Goal: Task Accomplishment & Management: Use online tool/utility

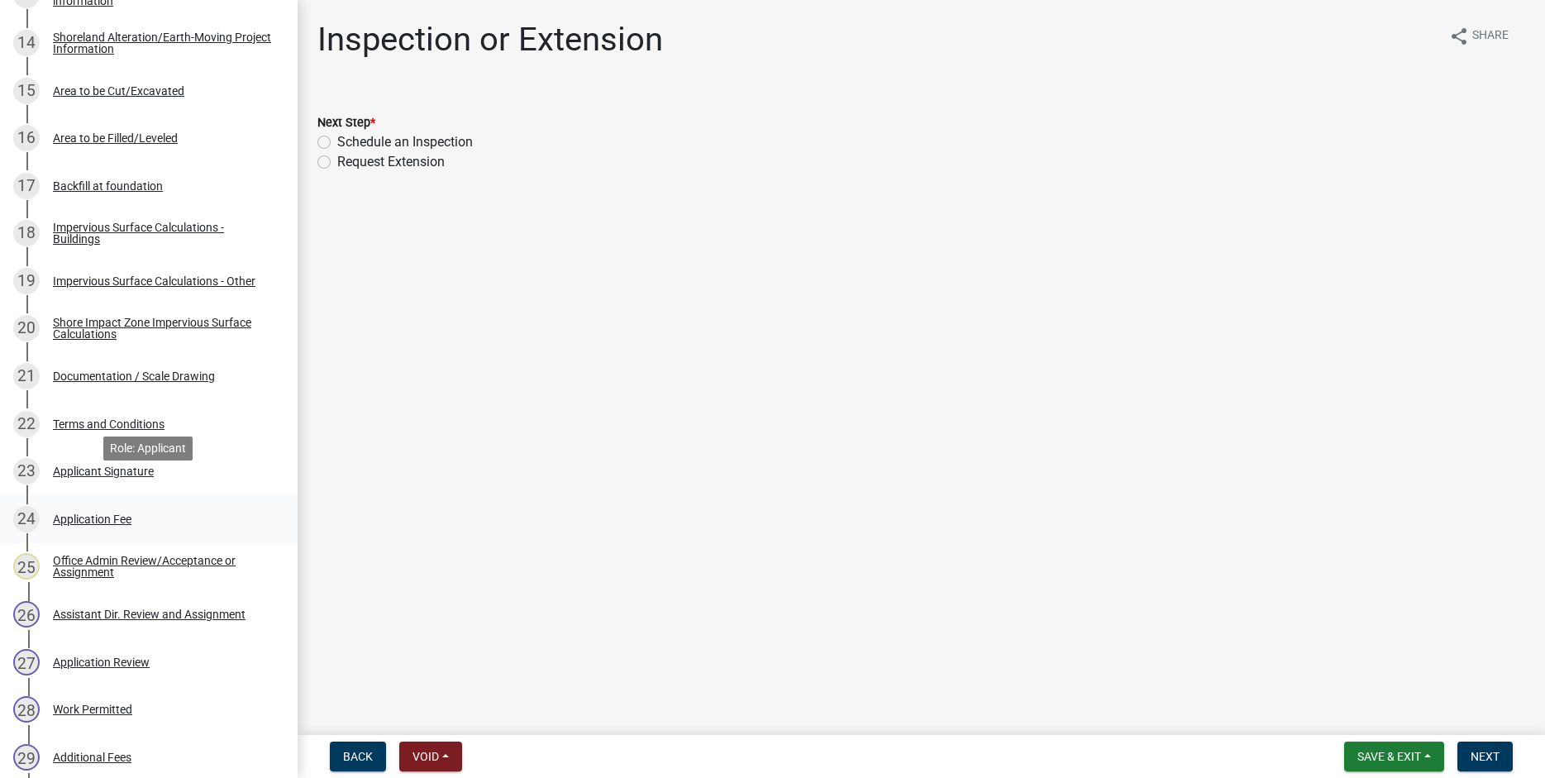
scroll to position [948, 0]
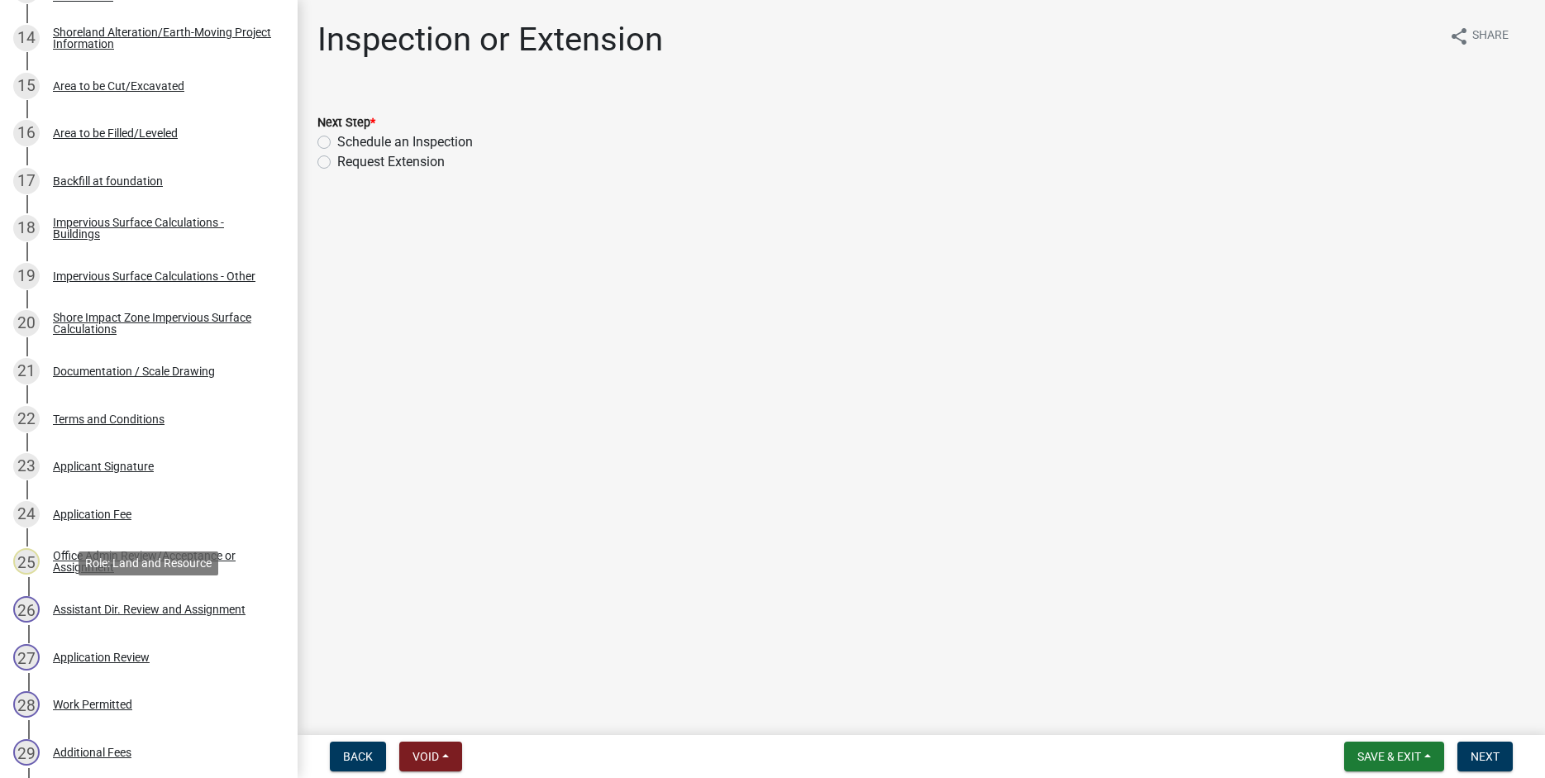
click at [138, 607] on div "Assistant Dir. Review and Assignment" at bounding box center [149, 609] width 193 height 12
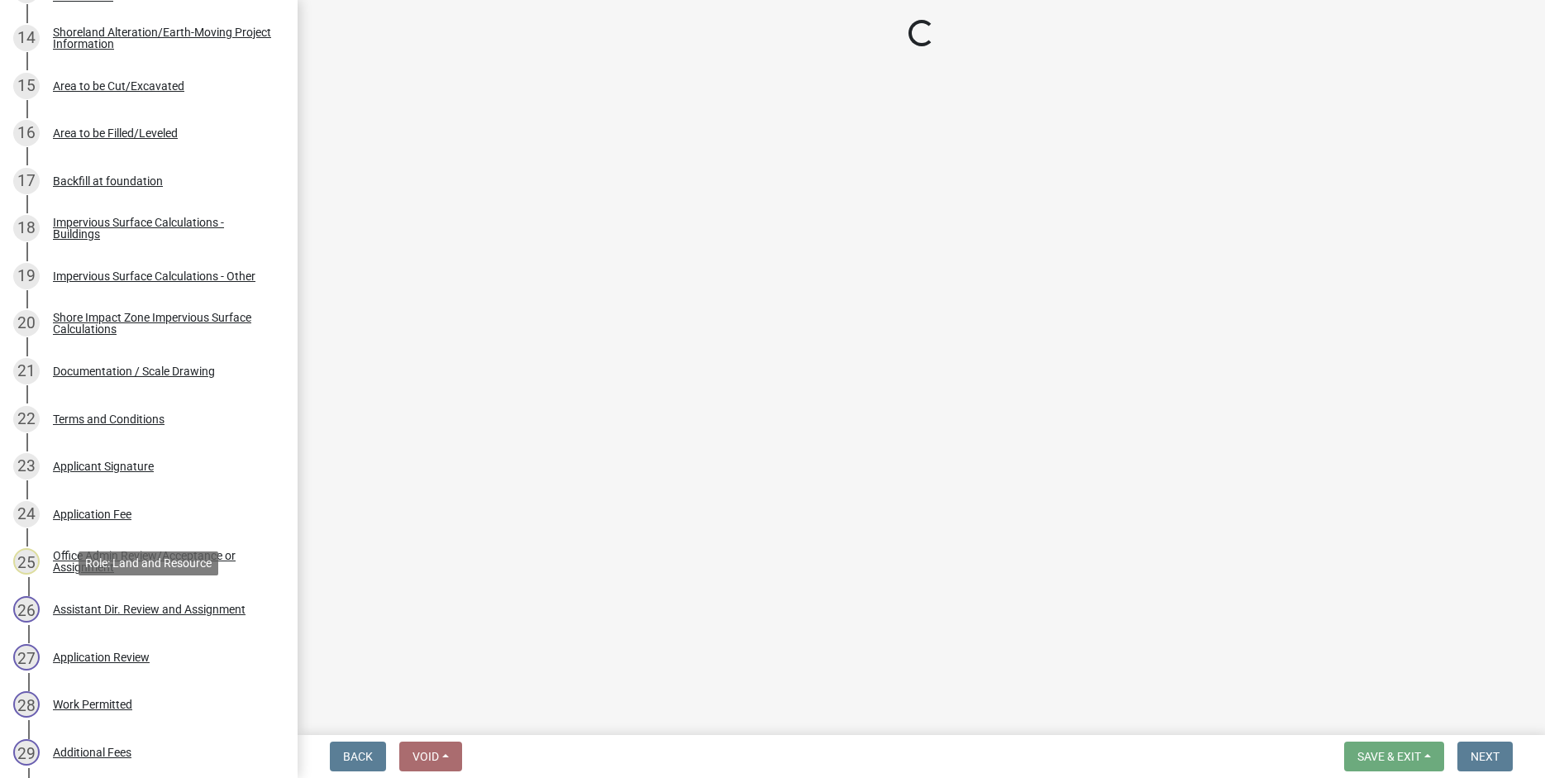
select select "59604e5d-1b2c-4ad9-afb6-8cdca293e639"
select select "190fd4c8-42ef-492b-a4a0-a0213555944c"
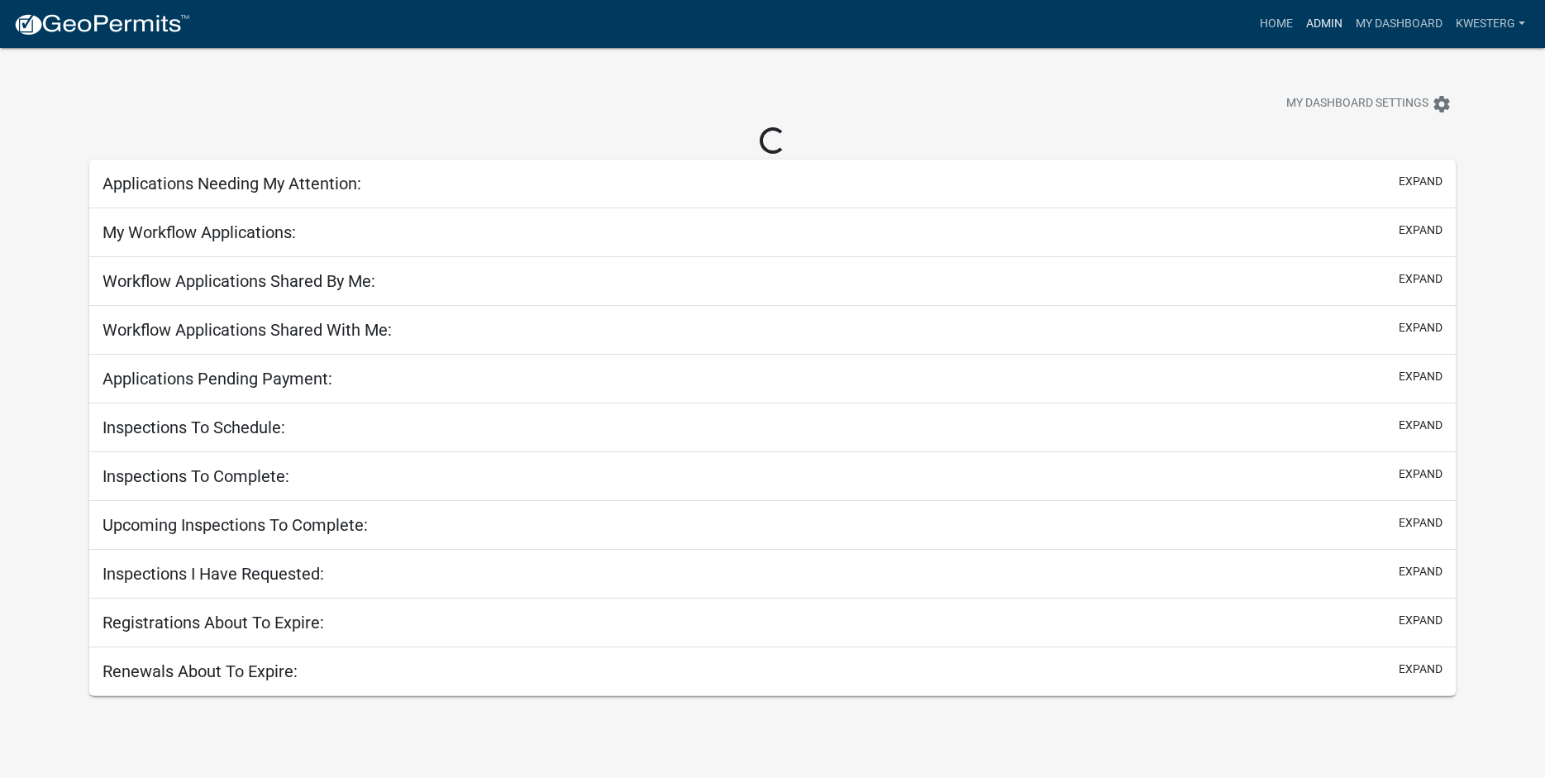
click at [1324, 22] on link "Admin" at bounding box center [1324, 23] width 50 height 31
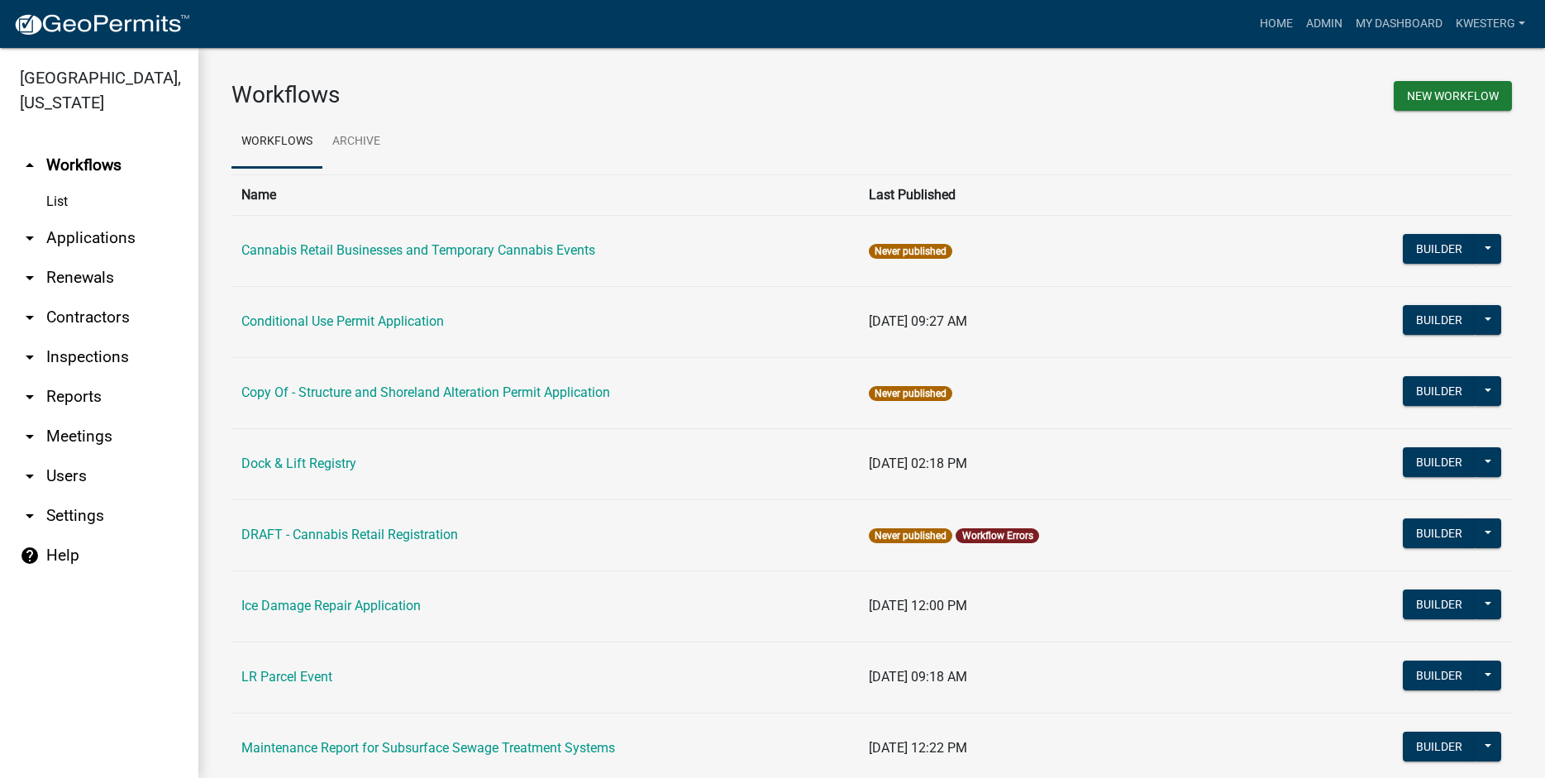
click at [98, 237] on link "arrow_drop_down Applications" at bounding box center [99, 238] width 198 height 40
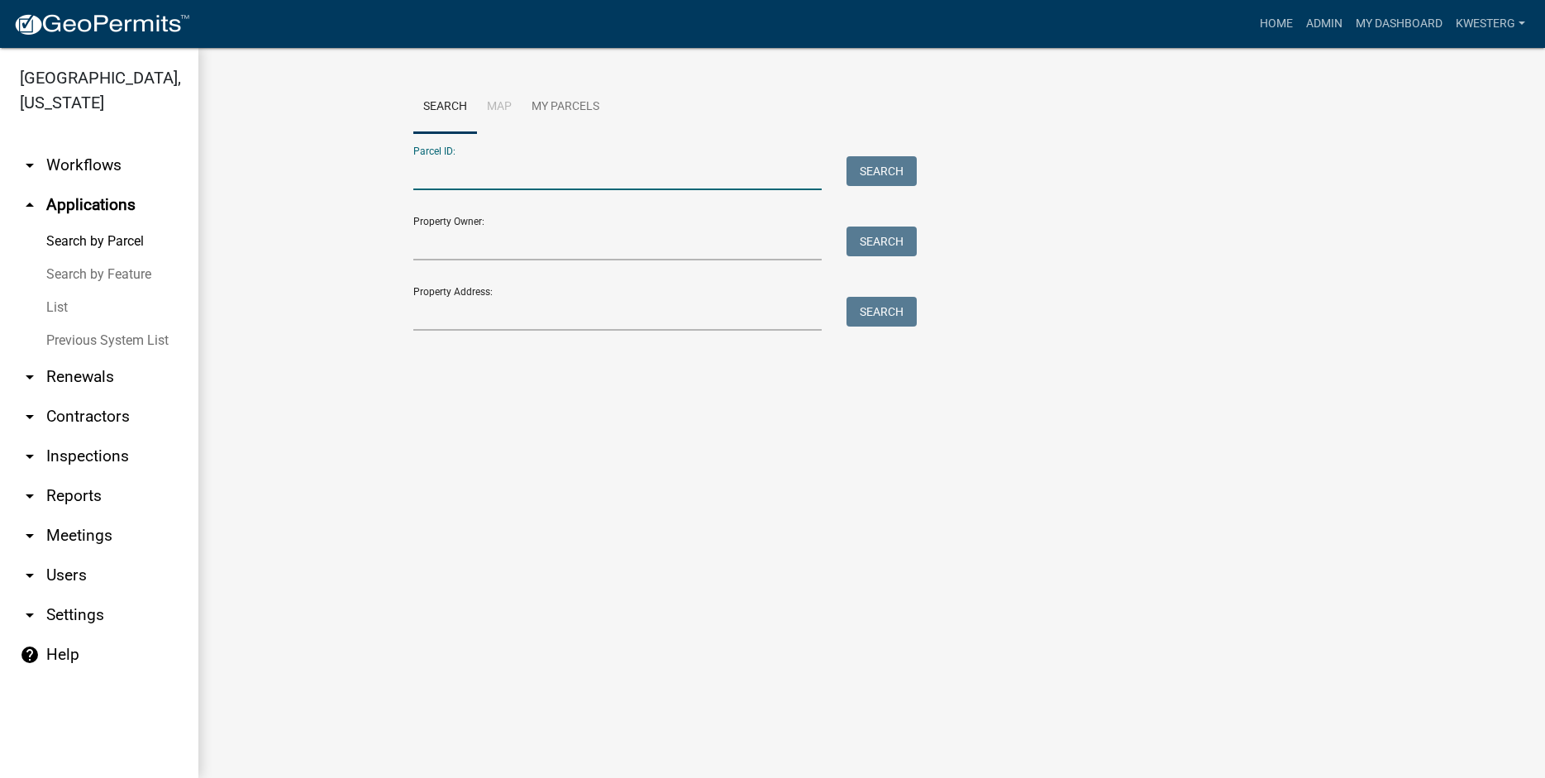
paste input "36000990323000"
click at [869, 163] on button "Search" at bounding box center [881, 171] width 70 height 30
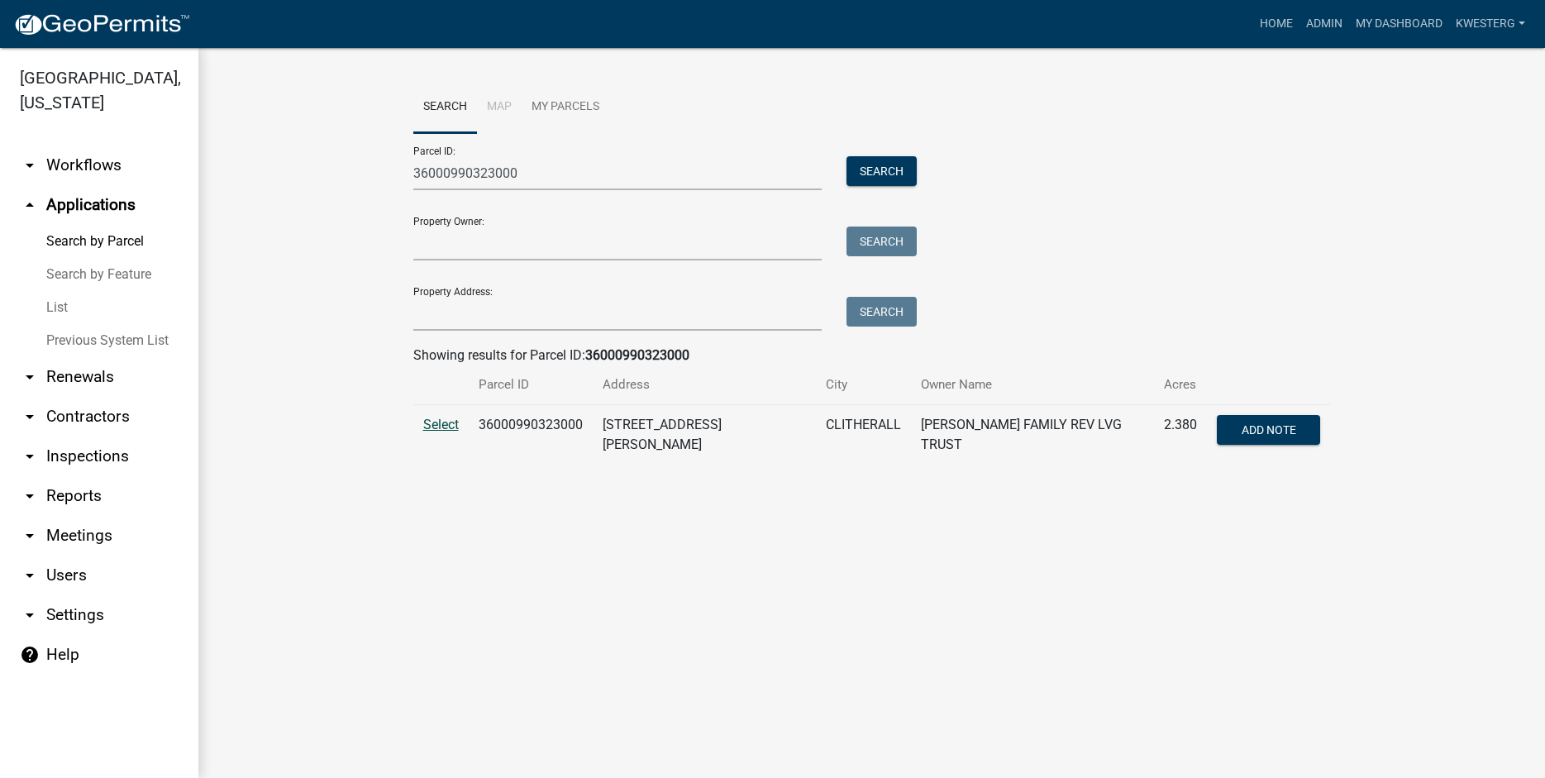
click at [435, 426] on span "Select" at bounding box center [441, 425] width 36 height 16
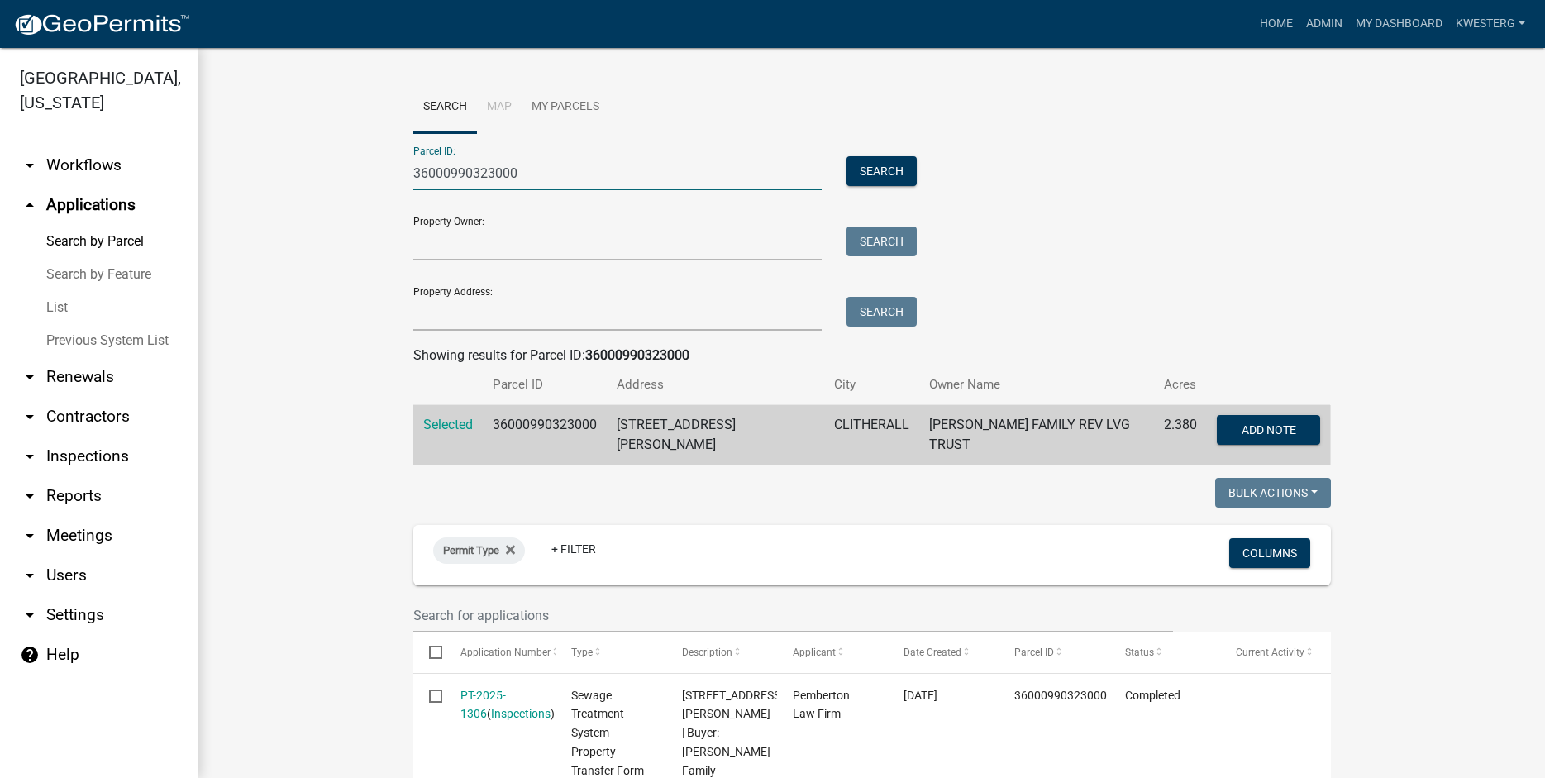
drag, startPoint x: 537, startPoint y: 171, endPoint x: 254, endPoint y: 196, distance: 284.6
click at [413, 183] on input "36000990323000" at bounding box center [617, 173] width 409 height 34
paste input "18000090060001"
type input "18000090060001"
click at [874, 166] on button "Search" at bounding box center [881, 171] width 70 height 30
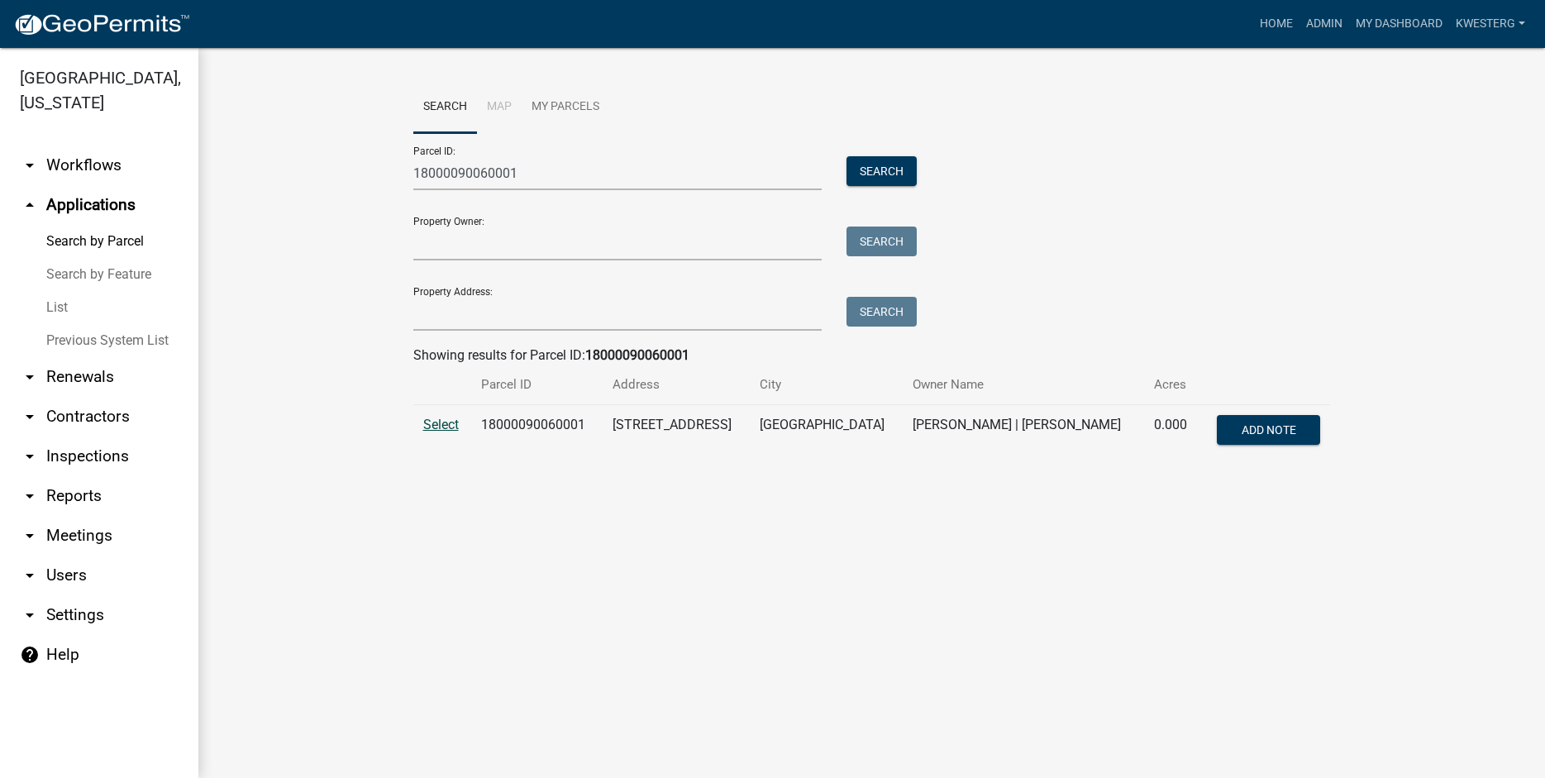
click at [447, 424] on span "Select" at bounding box center [441, 425] width 36 height 16
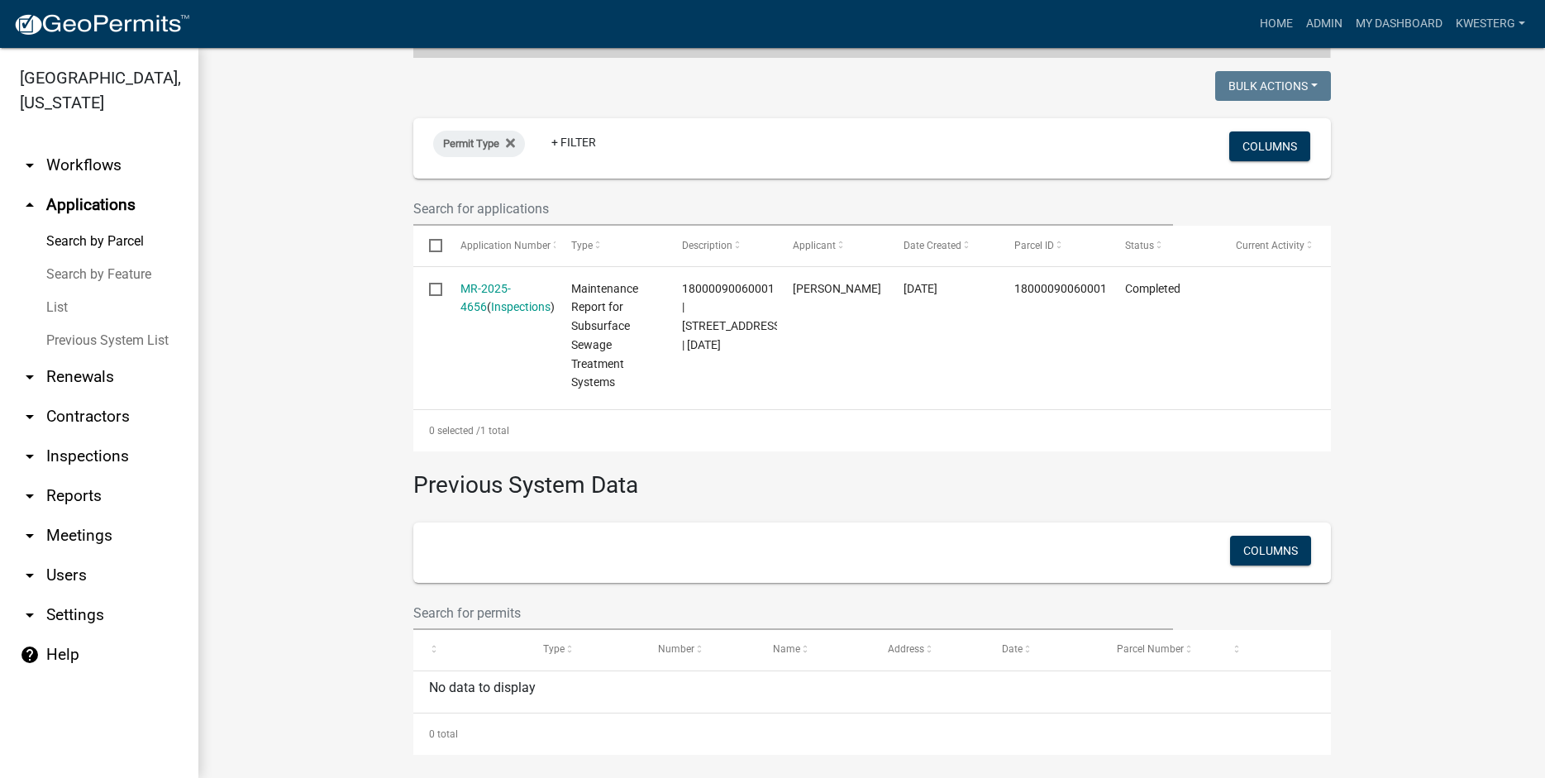
scroll to position [417, 0]
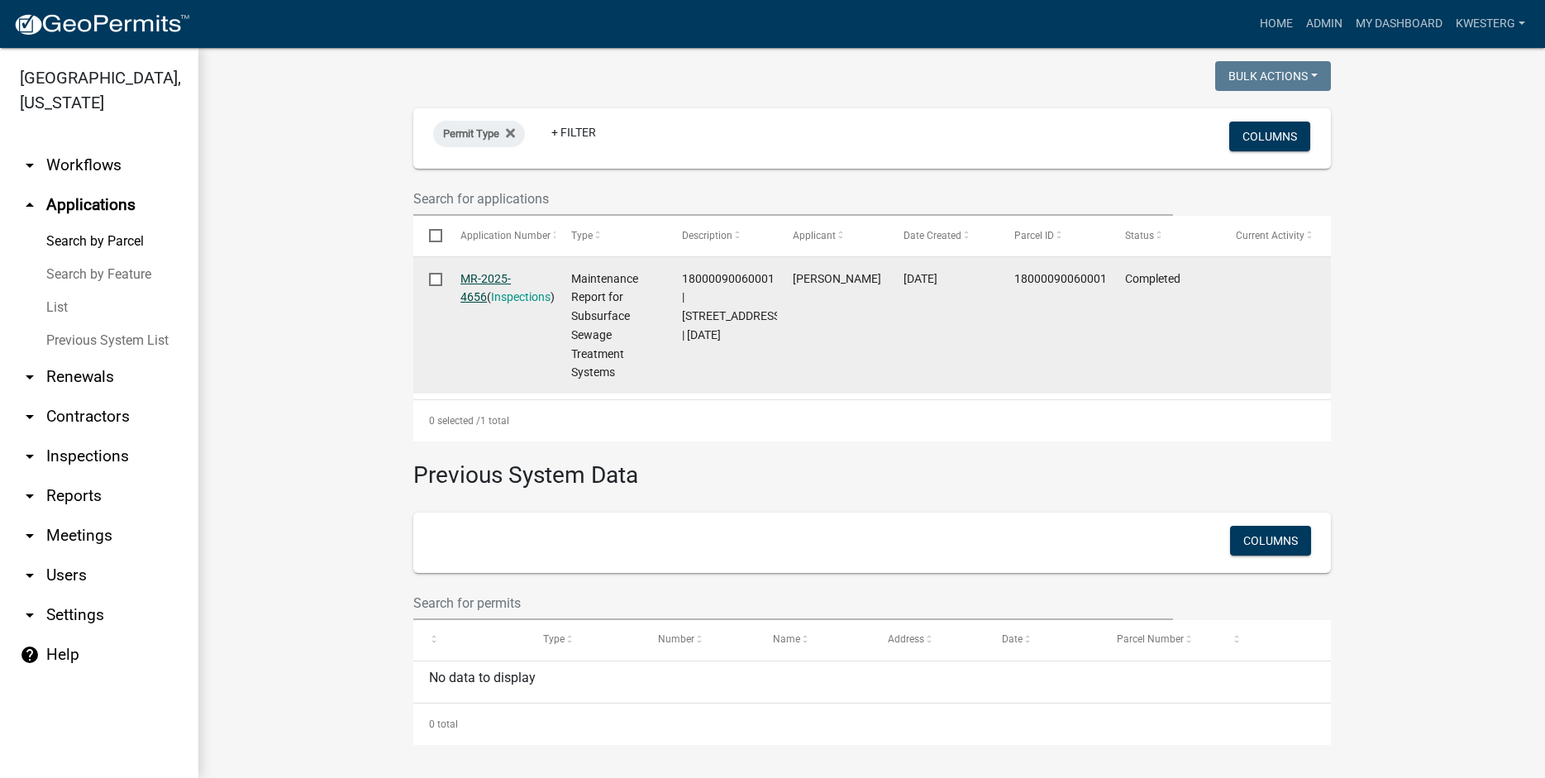
click at [490, 278] on link "MR-2025-4656" at bounding box center [485, 288] width 50 height 32
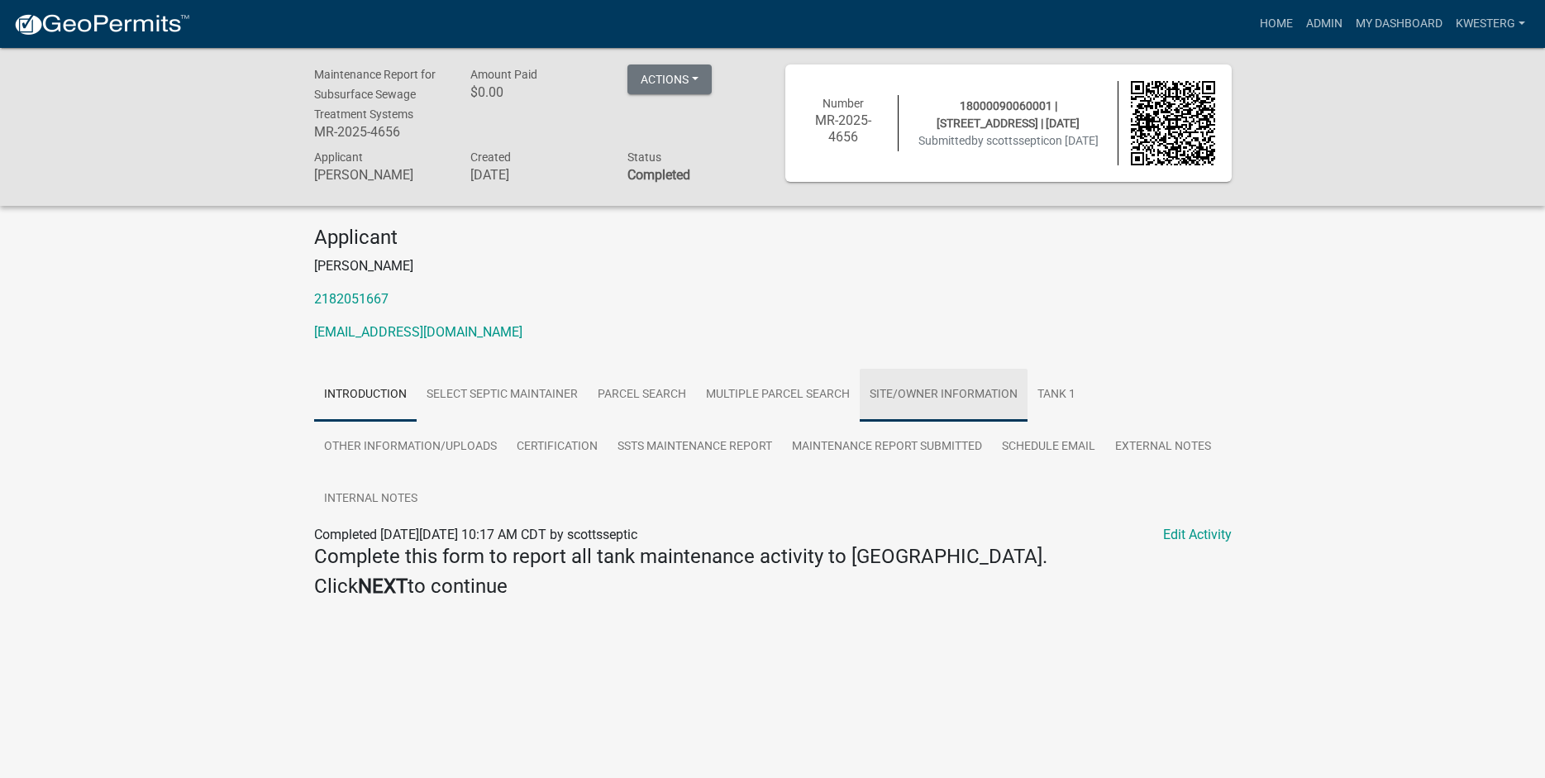
click at [894, 394] on link "Site/Owner Information" at bounding box center [944, 395] width 168 height 53
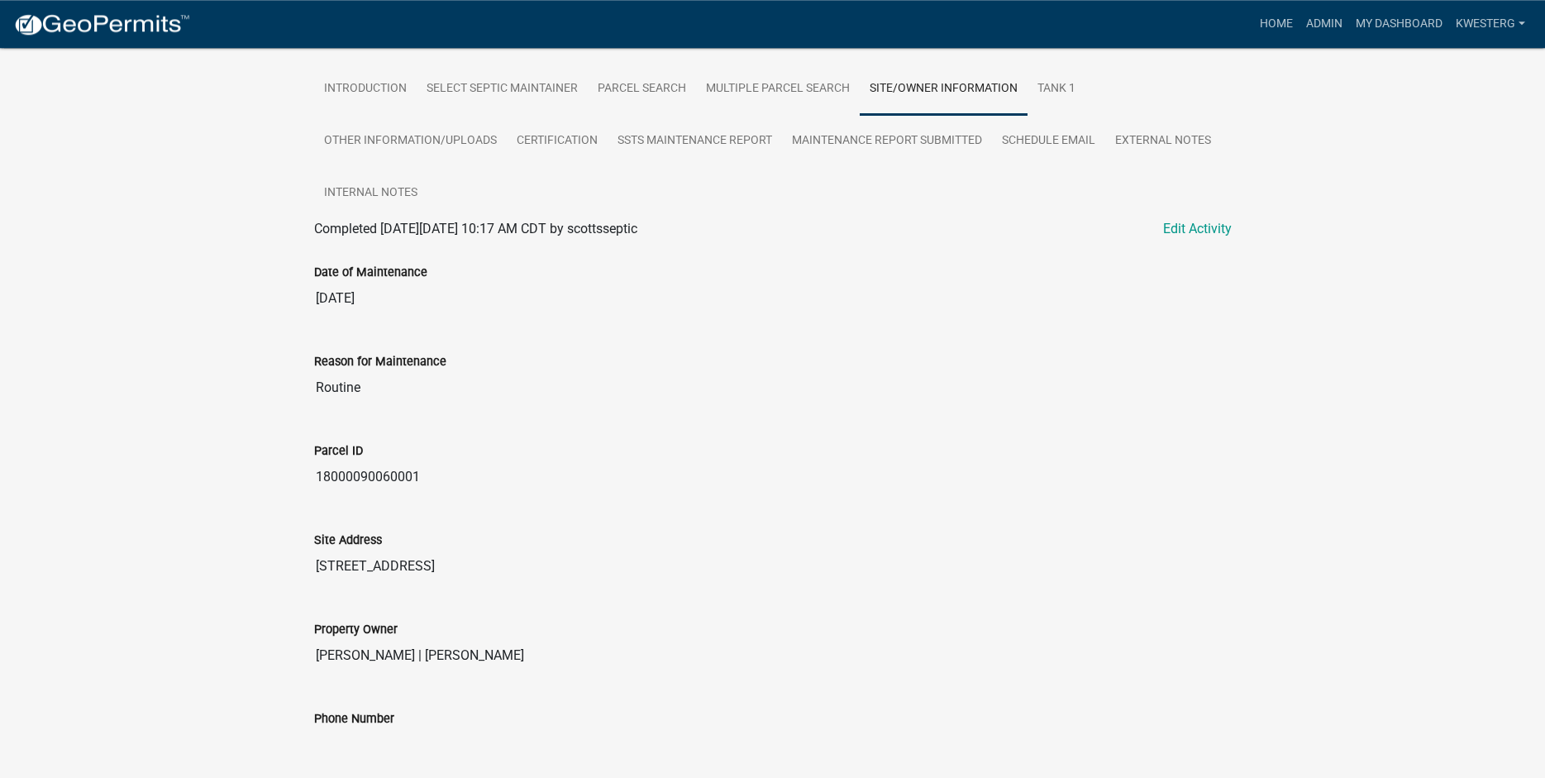
scroll to position [379, 0]
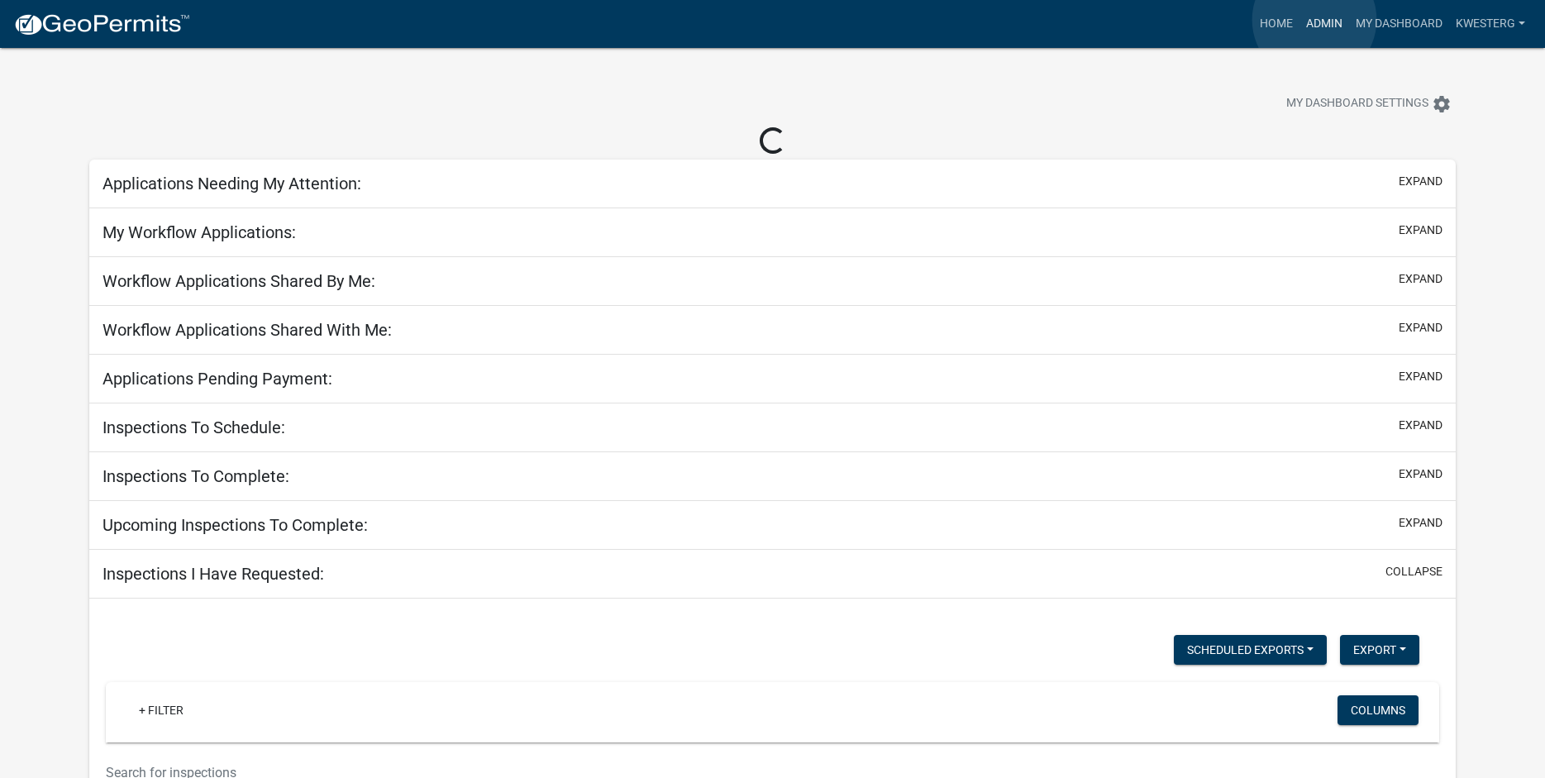
click at [1316, 19] on link "Admin" at bounding box center [1324, 23] width 50 height 31
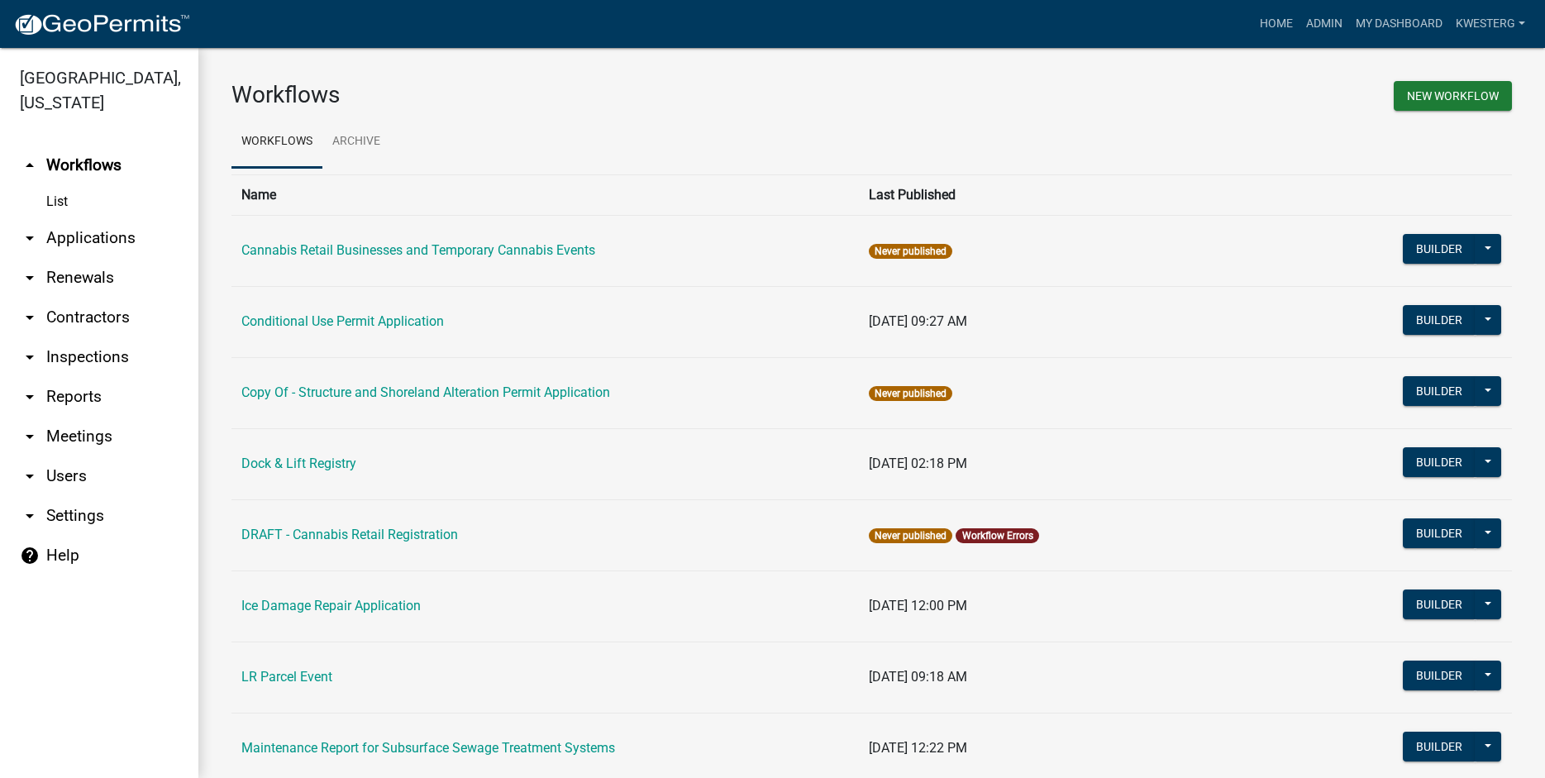
drag, startPoint x: 87, startPoint y: 240, endPoint x: 112, endPoint y: 240, distance: 25.6
click at [88, 240] on link "arrow_drop_down Applications" at bounding box center [99, 238] width 198 height 40
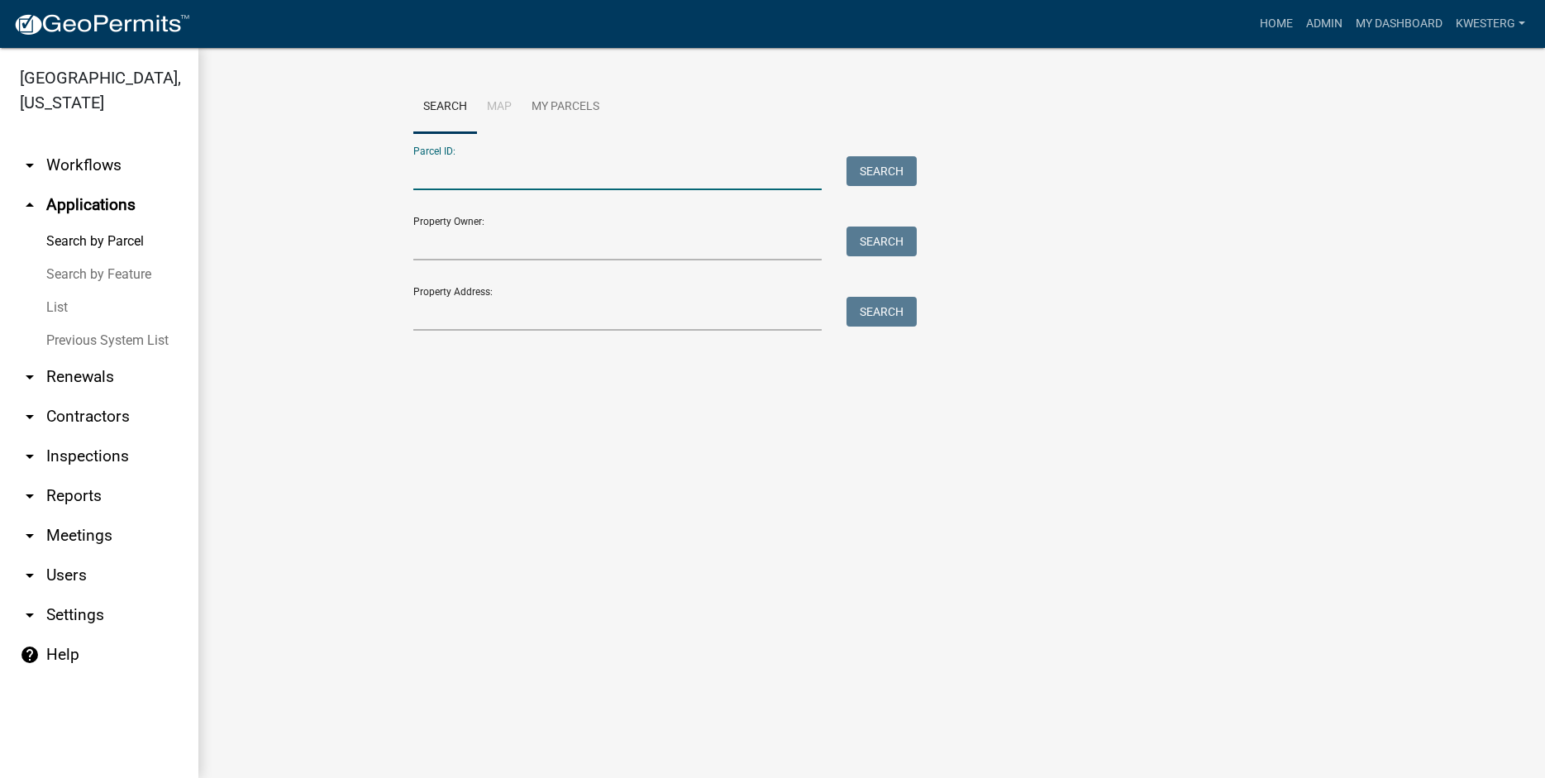
paste input "10000990360000"
type input "10000990360000"
click at [883, 167] on button "Search" at bounding box center [881, 171] width 70 height 30
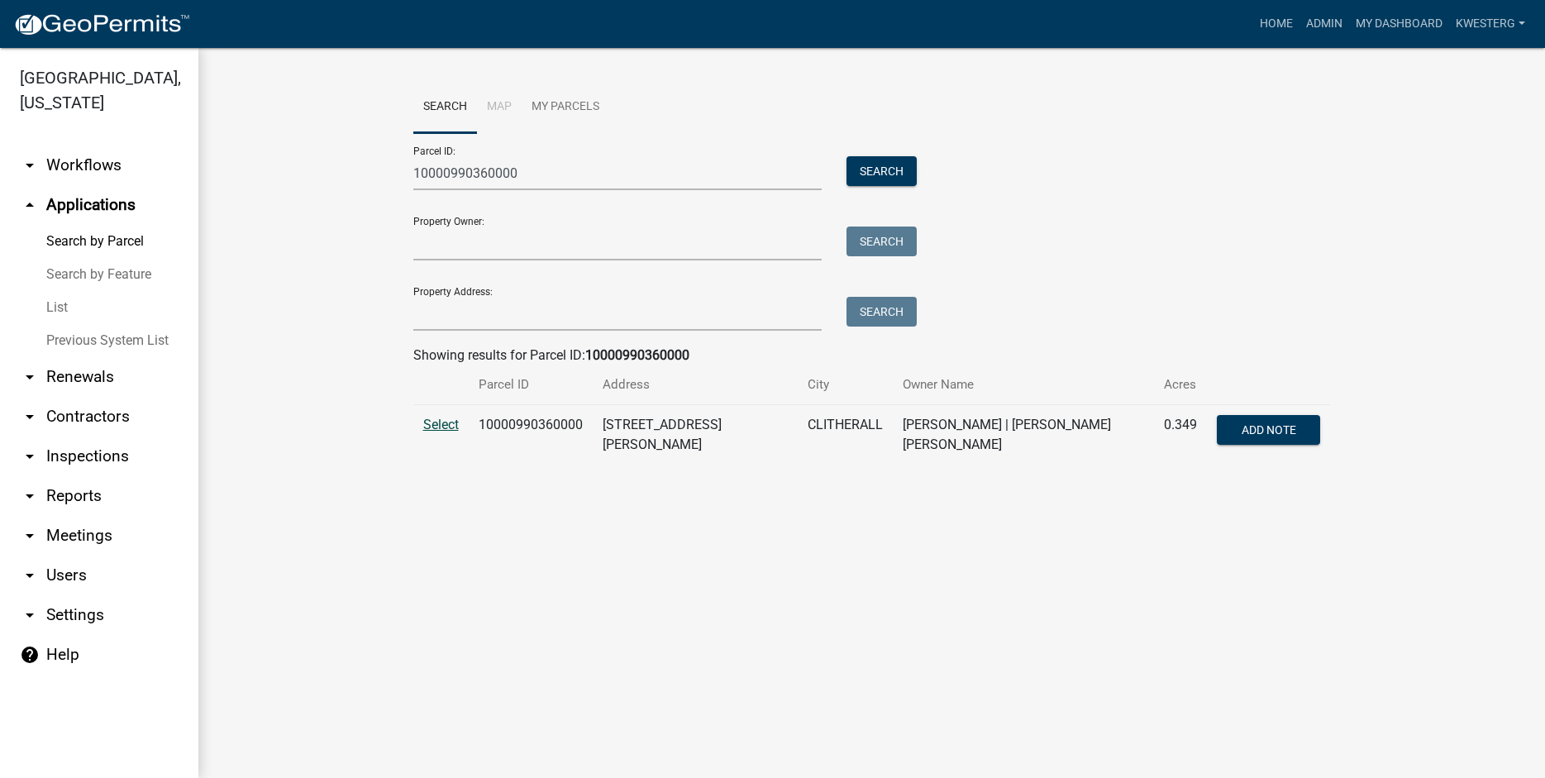
click at [434, 423] on span "Select" at bounding box center [441, 425] width 36 height 16
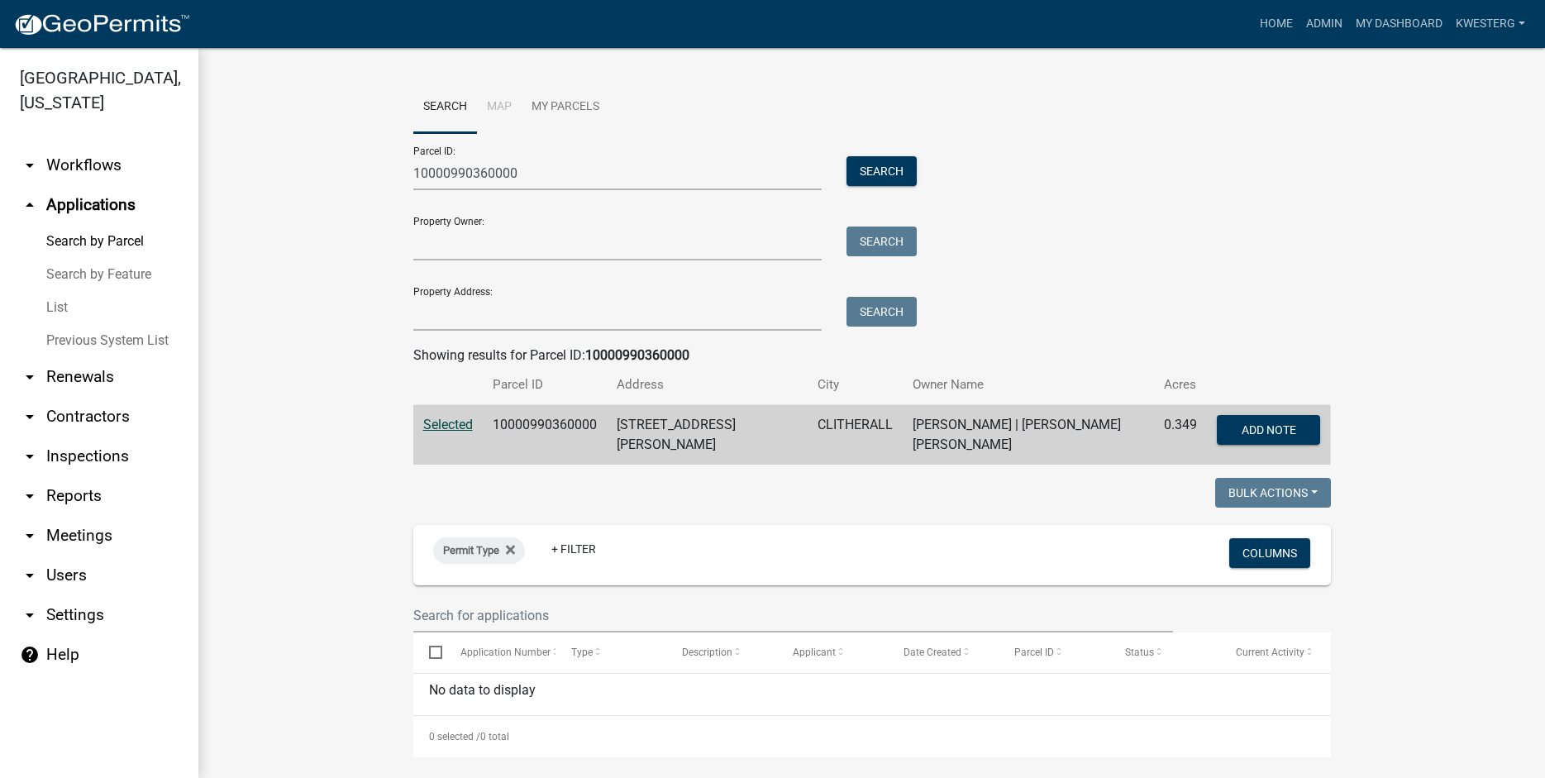
click at [444, 422] on span "Selected" at bounding box center [448, 425] width 50 height 16
